Goal: Browse casually: Explore the website without a specific task or goal

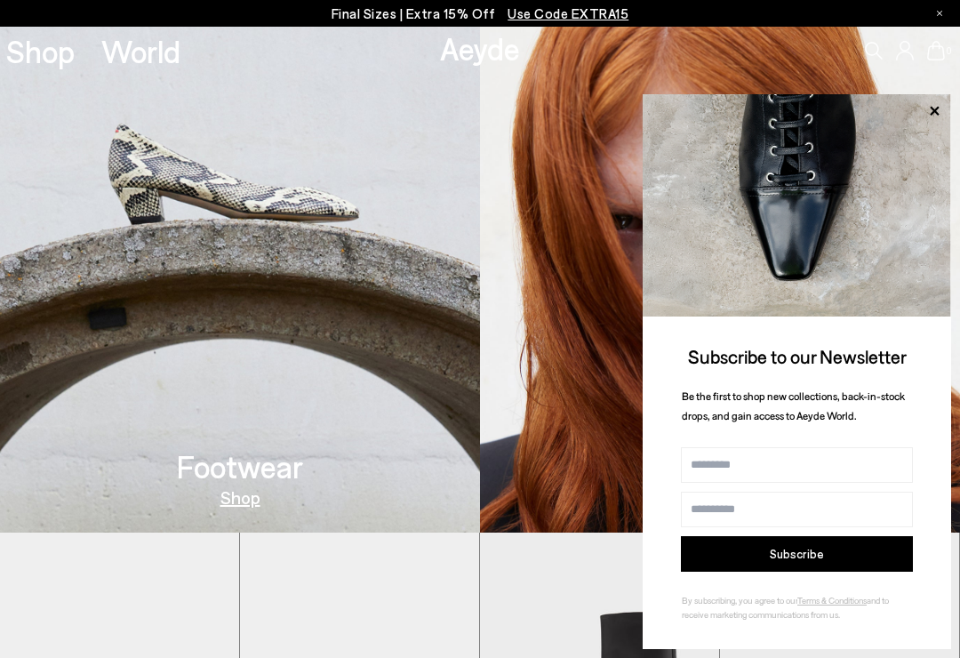
scroll to position [784, 0]
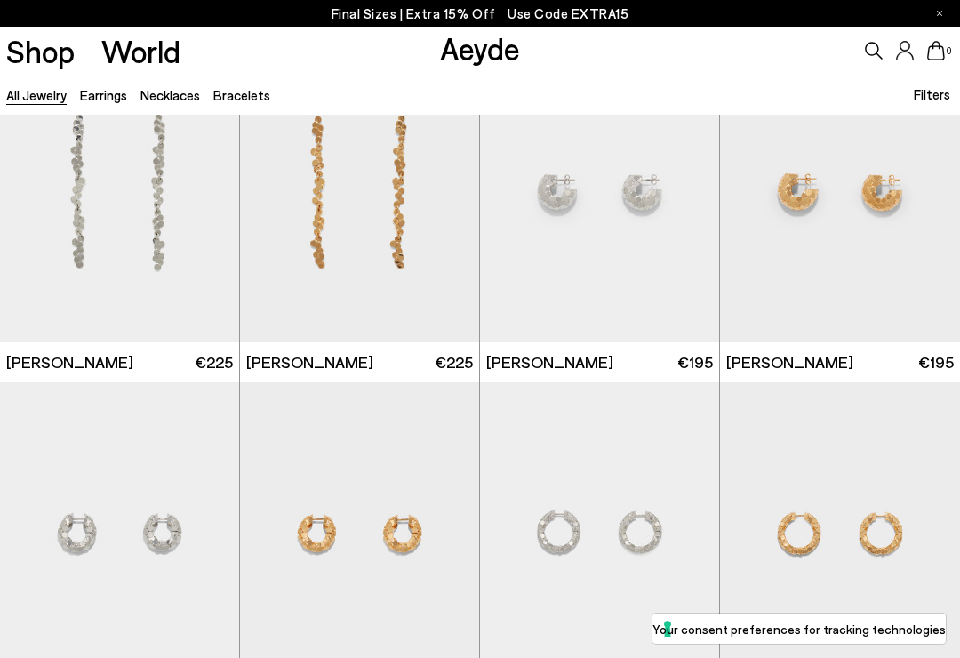
scroll to position [2461, 0]
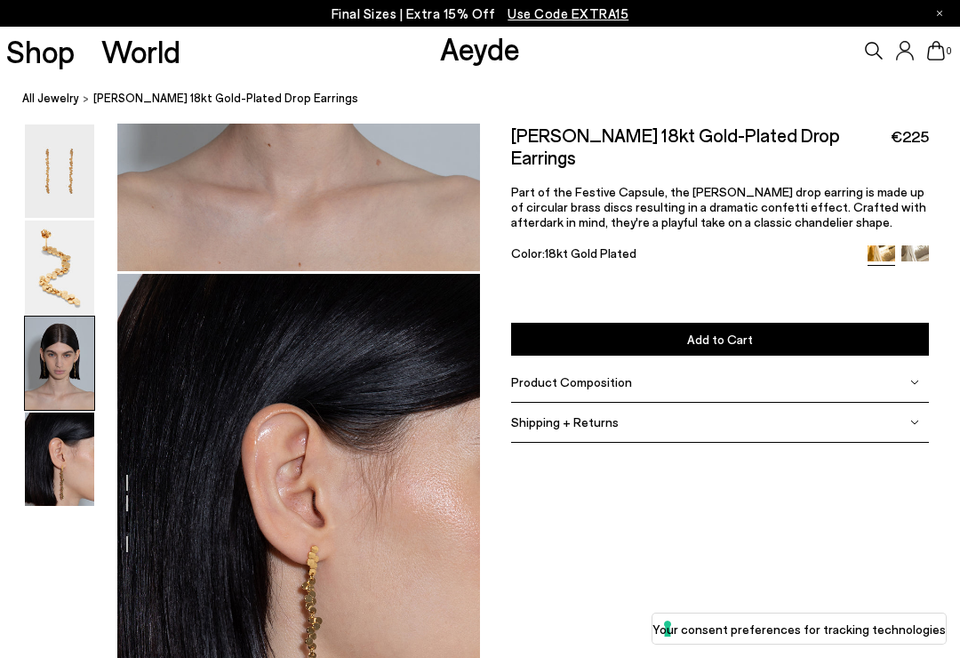
scroll to position [1271, 0]
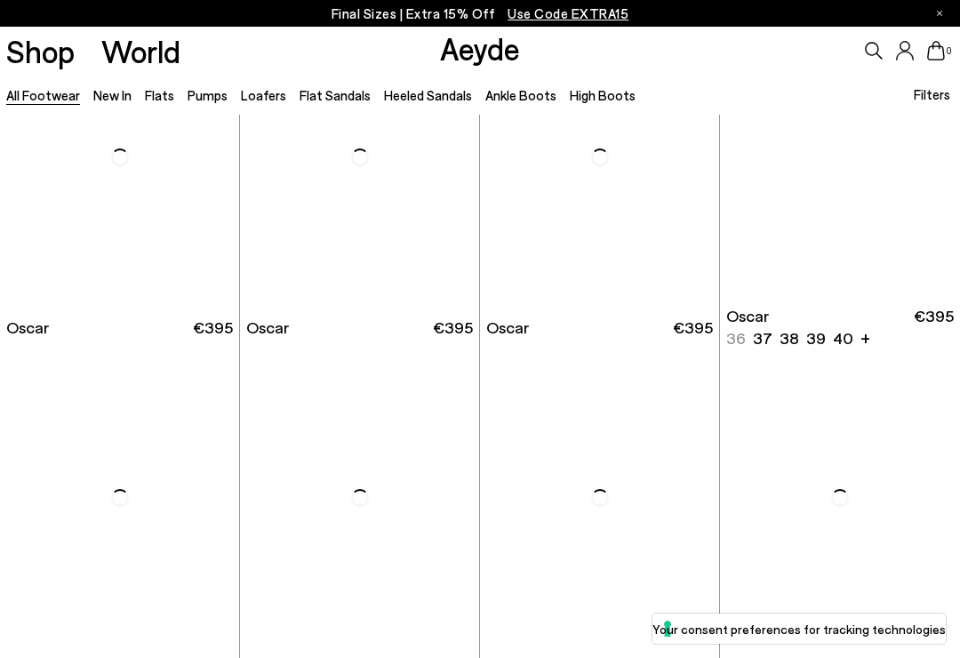
scroll to position [2154, 0]
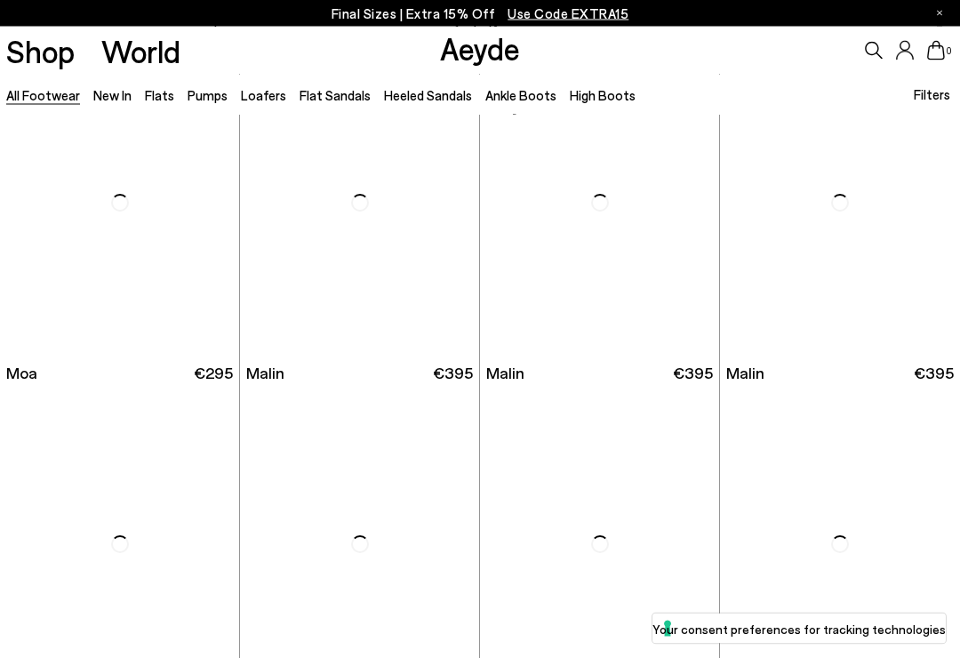
scroll to position [6241, 0]
